Goal: Transaction & Acquisition: Purchase product/service

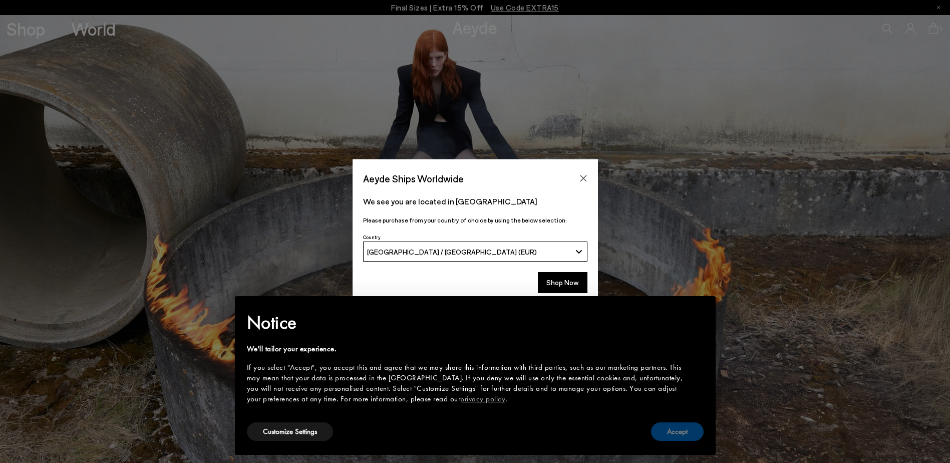
click at [675, 428] on button "Accept" at bounding box center [677, 431] width 53 height 19
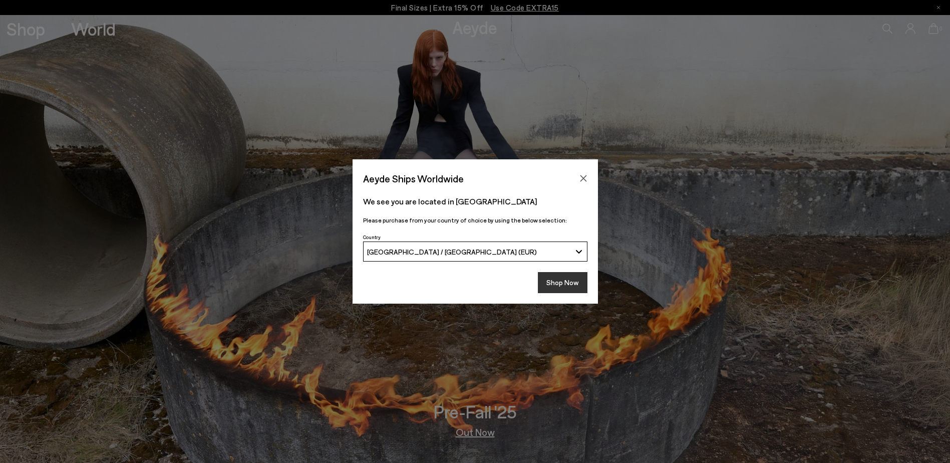
click at [552, 283] on button "Shop Now" at bounding box center [563, 282] width 50 height 21
click at [585, 179] on icon "Close" at bounding box center [584, 178] width 8 height 8
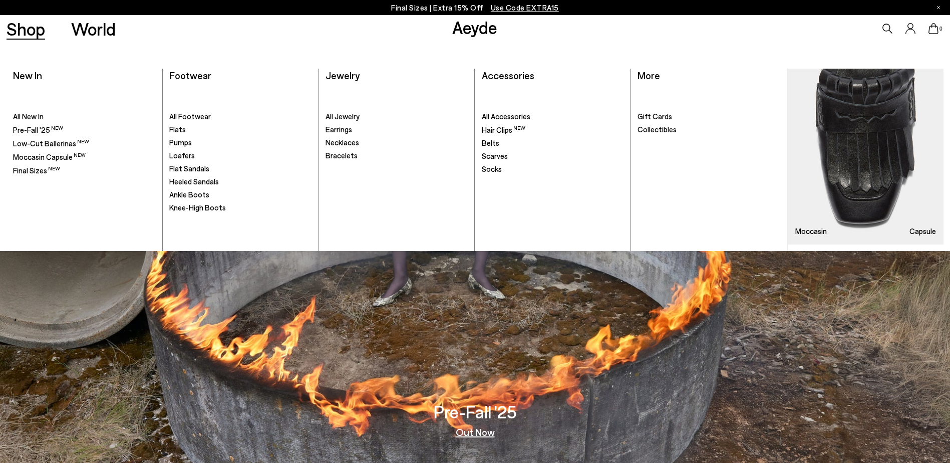
click at [23, 31] on link "Shop" at bounding box center [26, 29] width 39 height 18
